Goal: Task Accomplishment & Management: Manage account settings

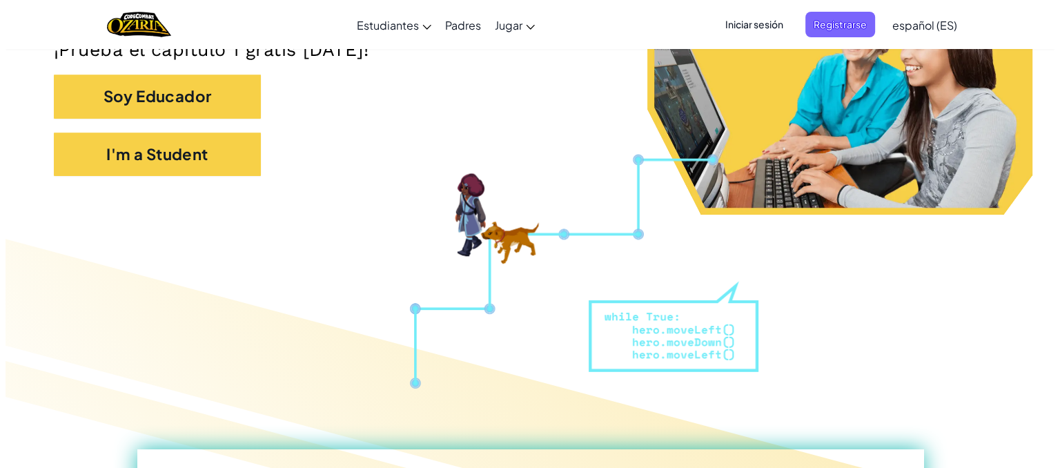
scroll to position [197, 0]
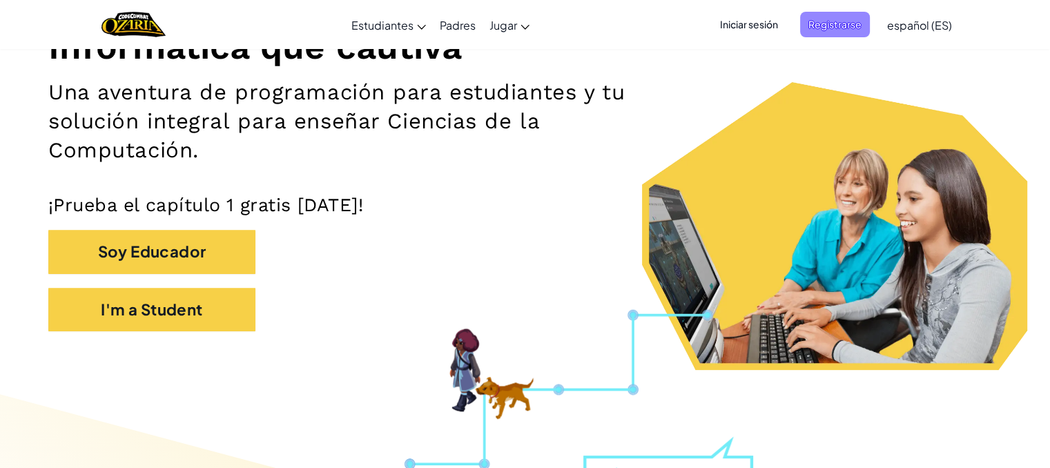
click at [829, 28] on span "Registrarse" at bounding box center [835, 25] width 70 height 26
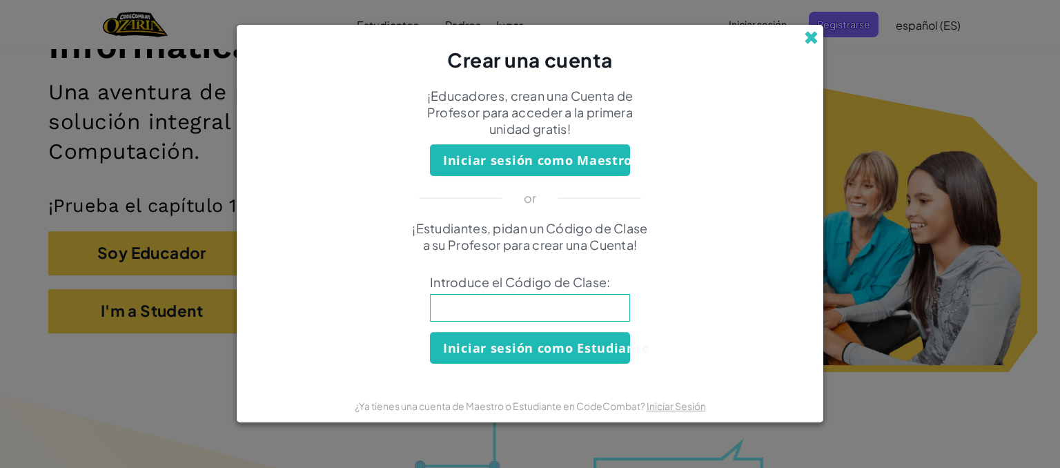
click at [807, 44] on span at bounding box center [811, 37] width 14 height 14
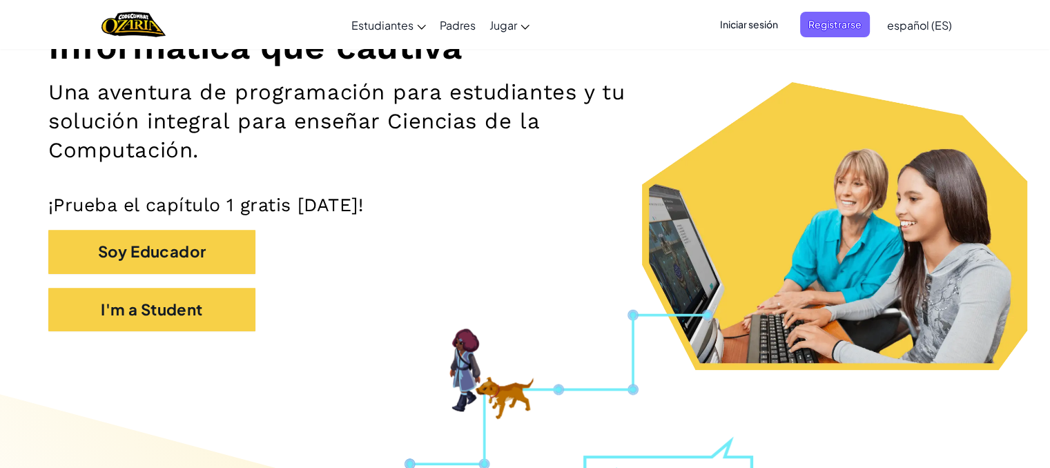
click at [758, 25] on span "Iniciar sesión" at bounding box center [748, 25] width 75 height 26
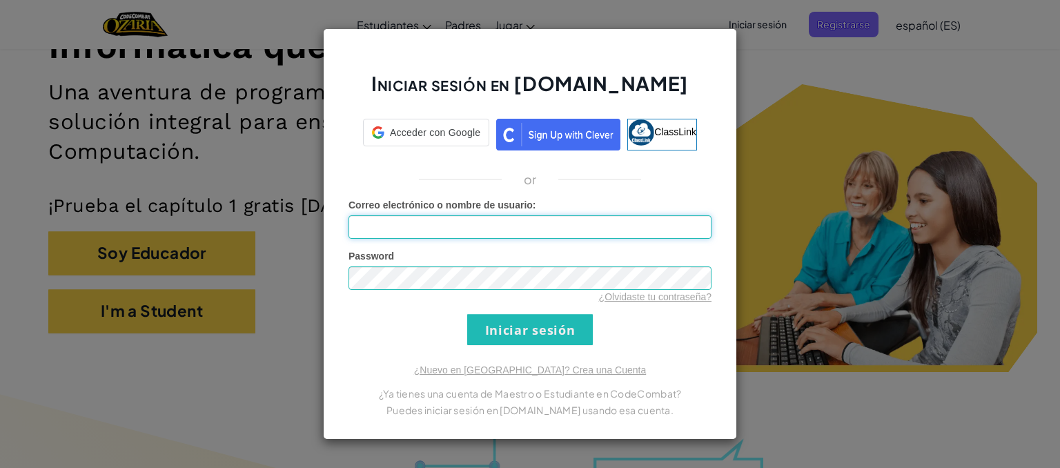
type input "[EMAIL_ADDRESS][DOMAIN_NAME]"
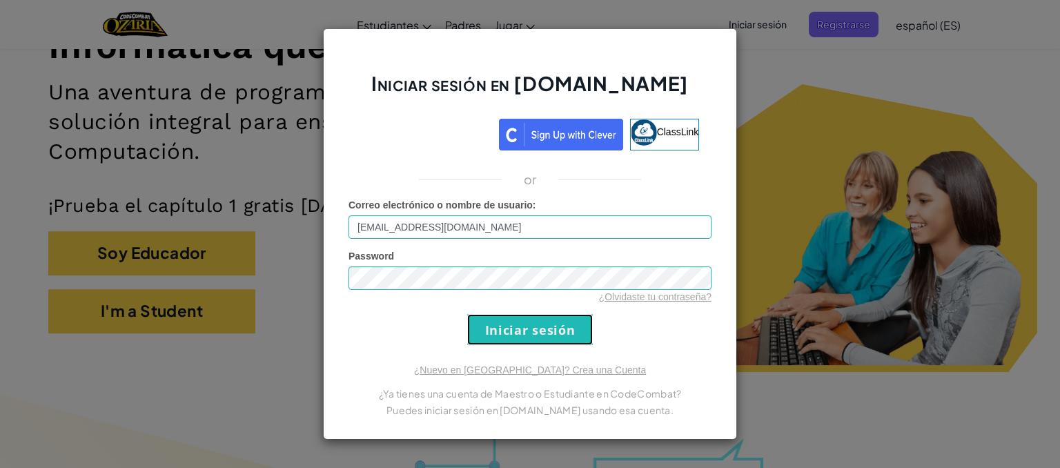
click at [551, 329] on input "Iniciar sesión" at bounding box center [530, 329] width 126 height 31
